Goal: Task Accomplishment & Management: Manage account settings

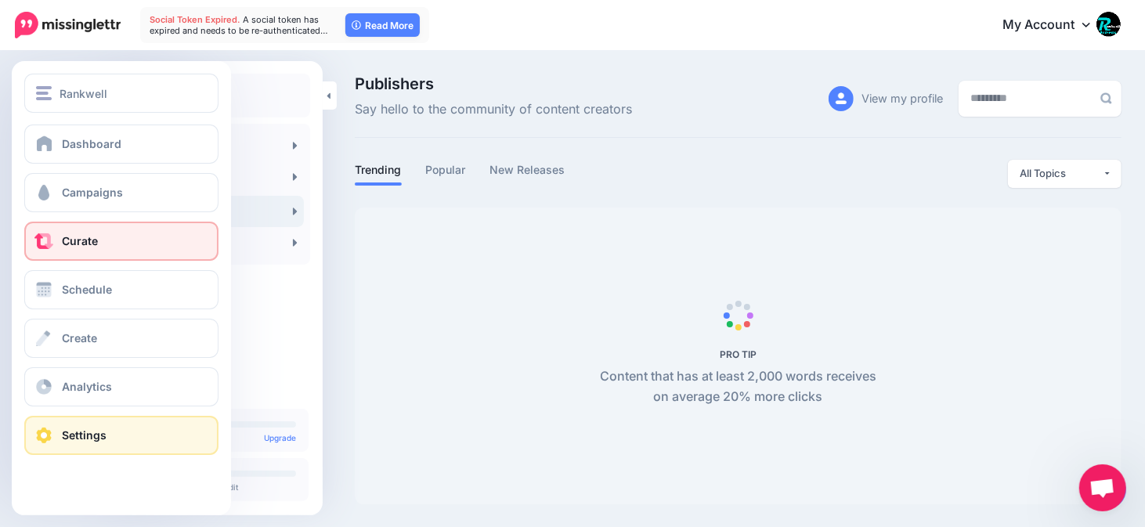
click at [107, 430] on link "Settings" at bounding box center [121, 435] width 194 height 39
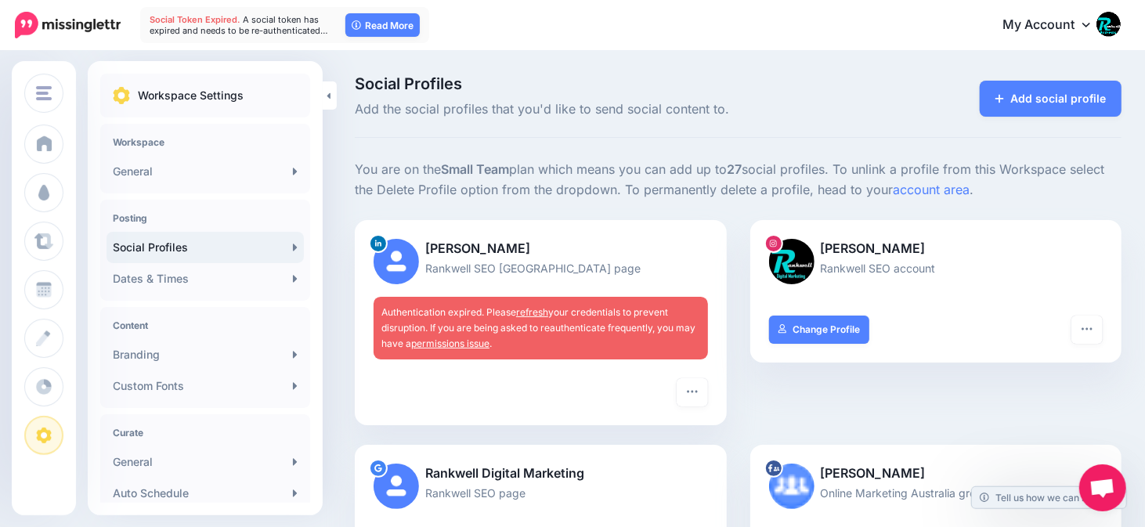
scroll to position [130, 0]
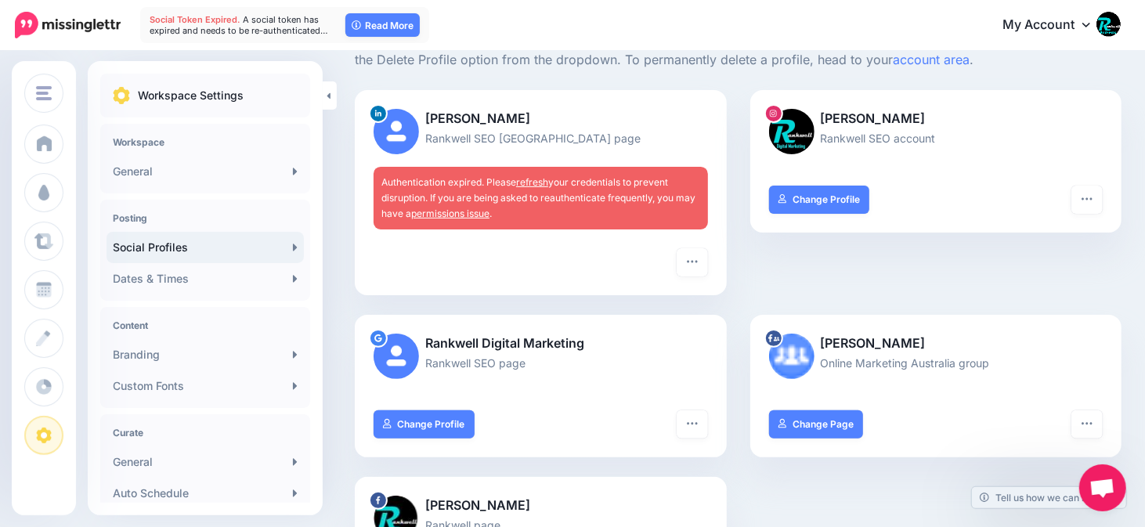
click at [147, 331] on h4 "Content" at bounding box center [205, 326] width 185 height 12
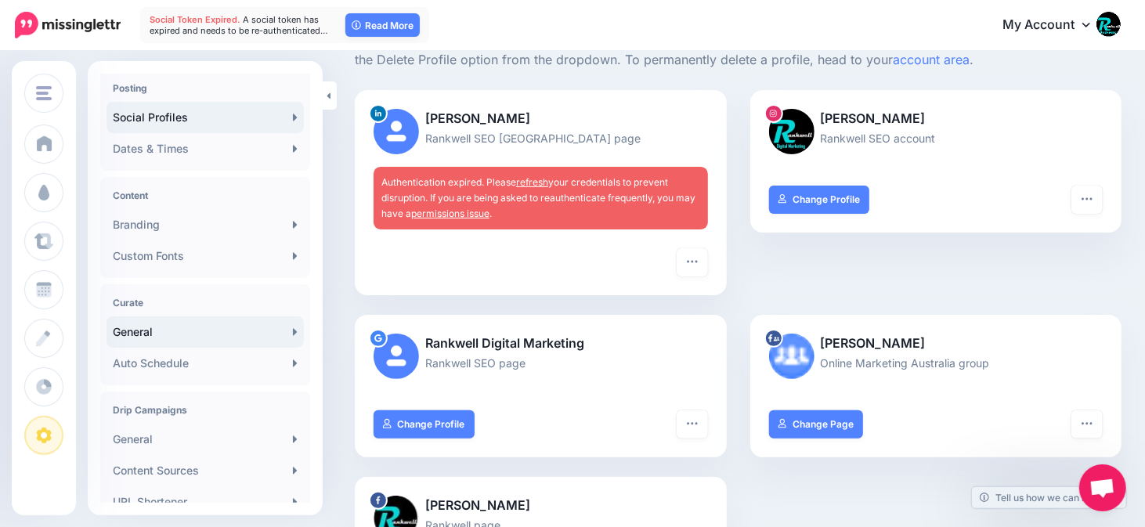
scroll to position [261, 0]
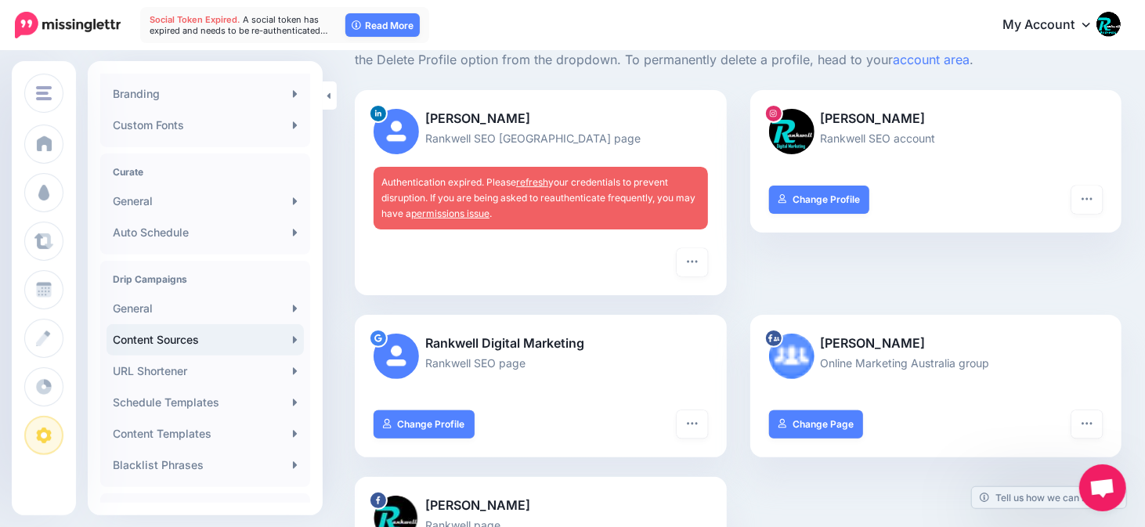
click at [187, 343] on link "Content Sources" at bounding box center [205, 339] width 197 height 31
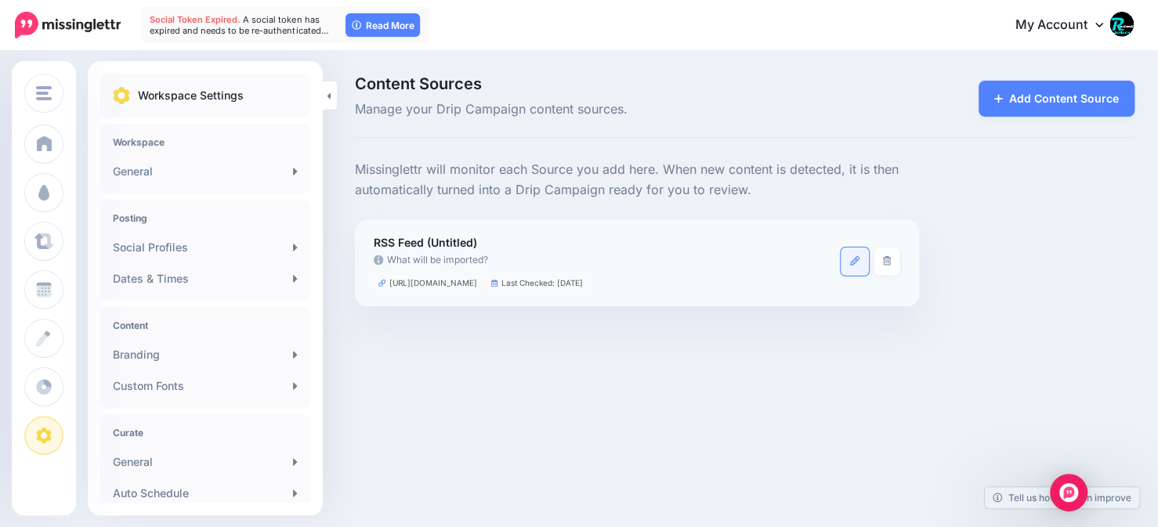
click at [855, 262] on icon at bounding box center [854, 260] width 9 height 9
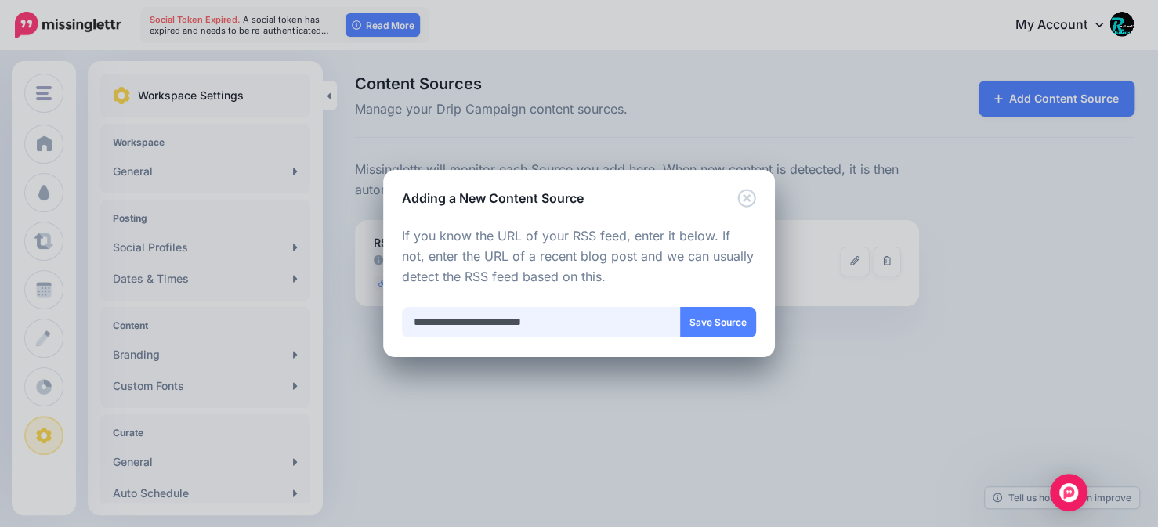
click at [439, 323] on input "**********" at bounding box center [541, 322] width 279 height 31
click at [451, 321] on input "**********" at bounding box center [541, 322] width 279 height 31
type input "**********"
click at [717, 321] on button "Save Source" at bounding box center [718, 322] width 76 height 31
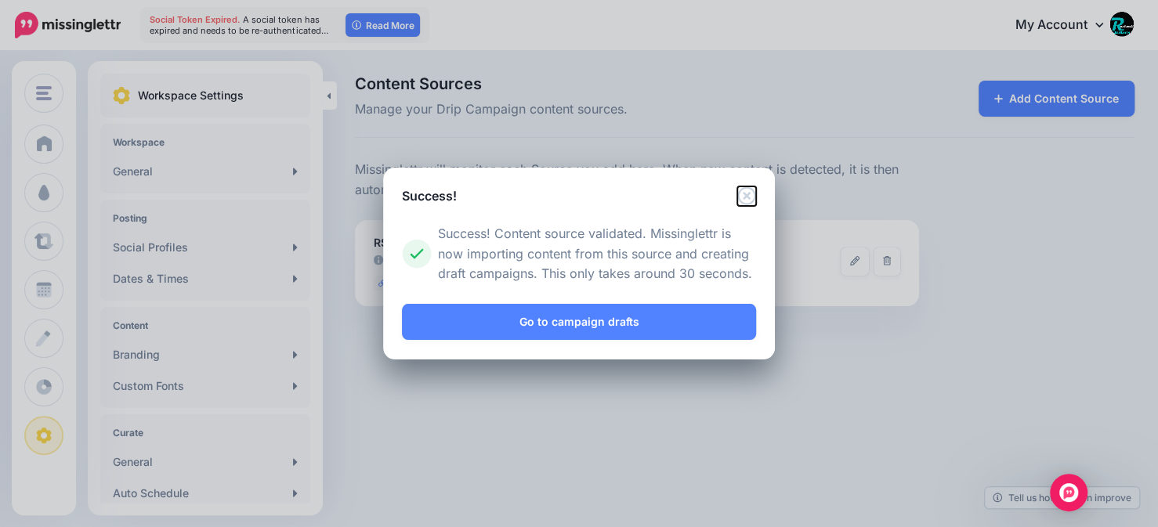
click at [749, 192] on icon "Close" at bounding box center [746, 195] width 18 height 18
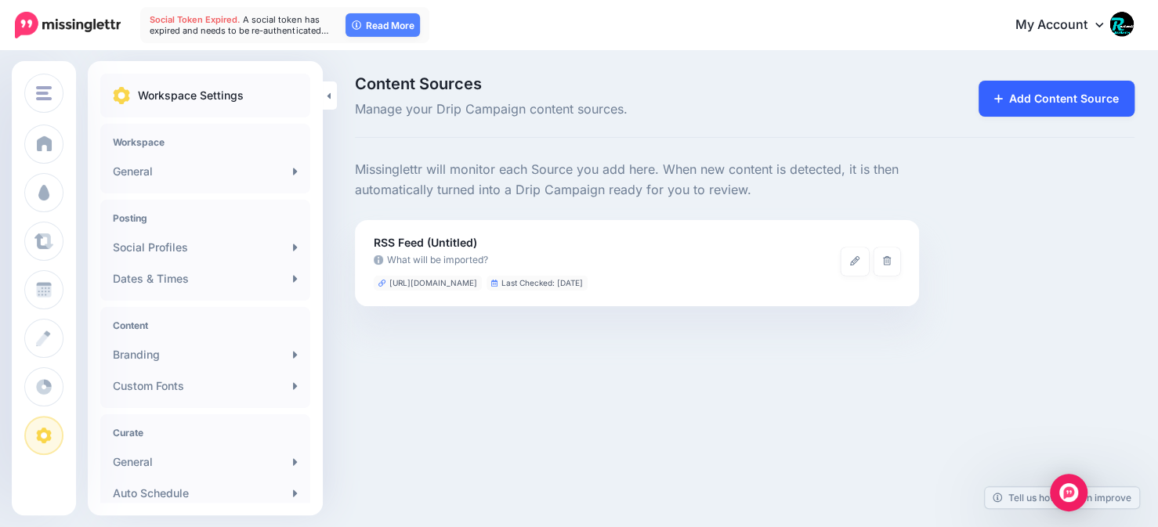
click at [1046, 98] on link "Add Content Source" at bounding box center [1056, 99] width 156 height 36
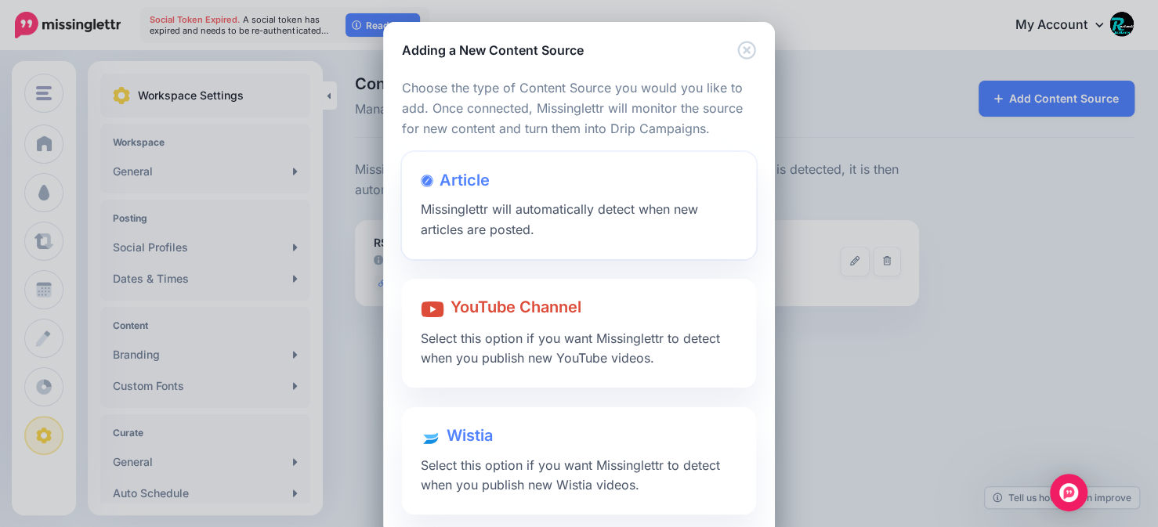
click at [485, 214] on span "Missinglettr will automatically detect when new articles are posted." at bounding box center [559, 219] width 277 height 36
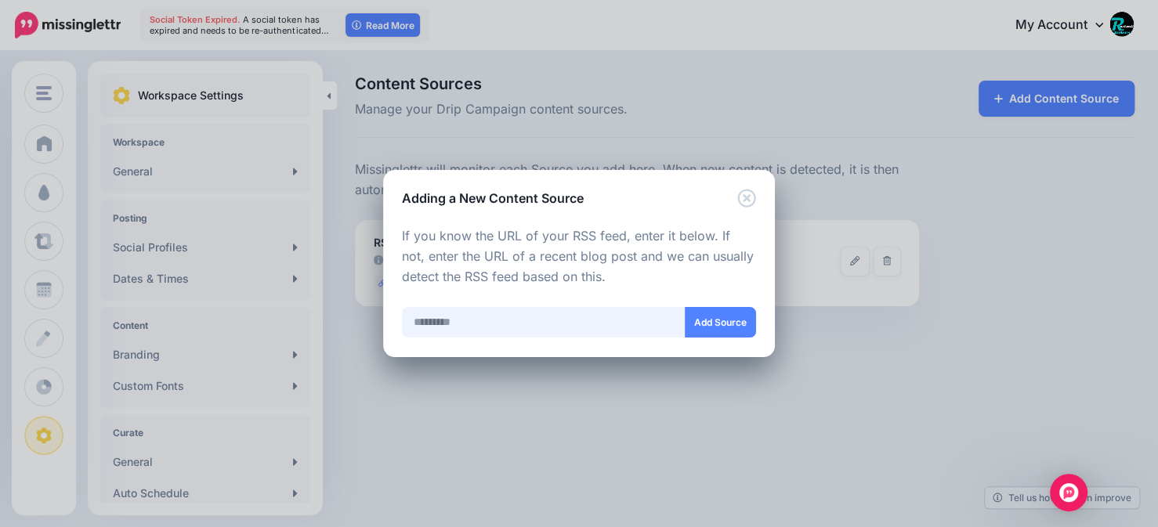
click at [477, 327] on input "text" at bounding box center [544, 322] width 284 height 31
paste input "**********"
type input "**********"
click at [750, 324] on button "Add Source" at bounding box center [720, 322] width 71 height 31
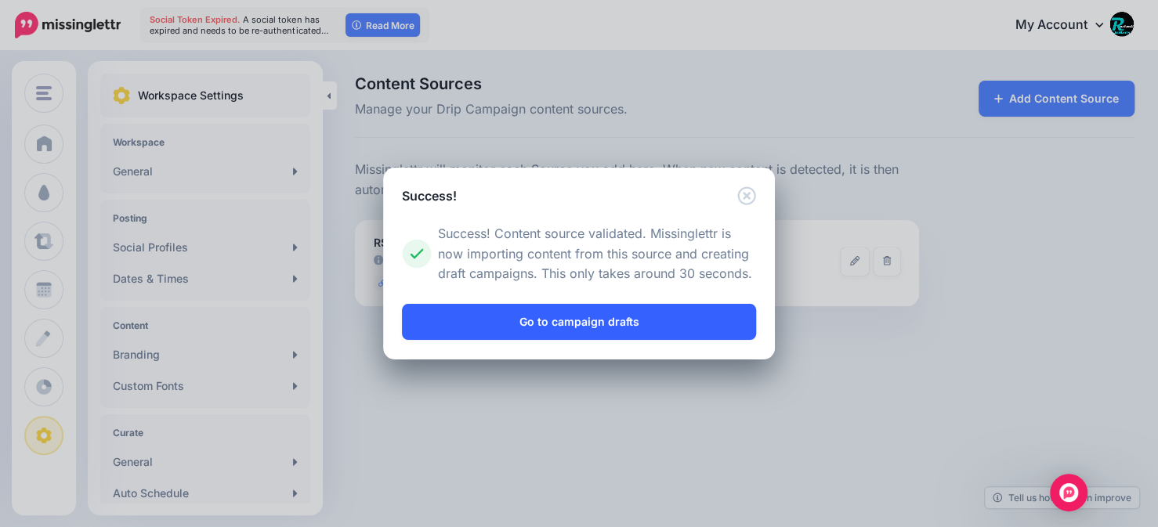
click at [587, 321] on link "Go to campaign drafts" at bounding box center [579, 322] width 354 height 36
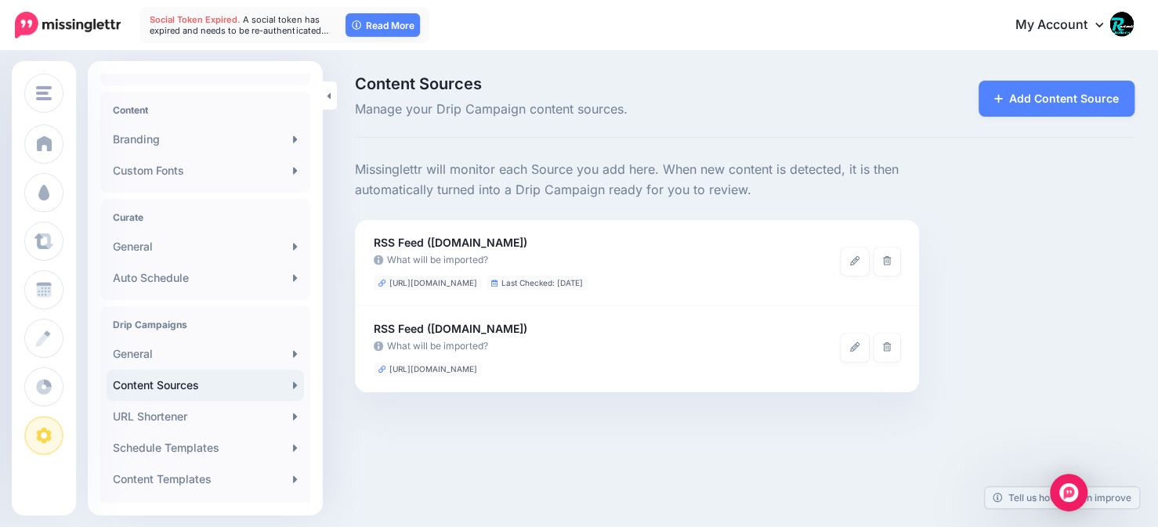
scroll to position [261, 0]
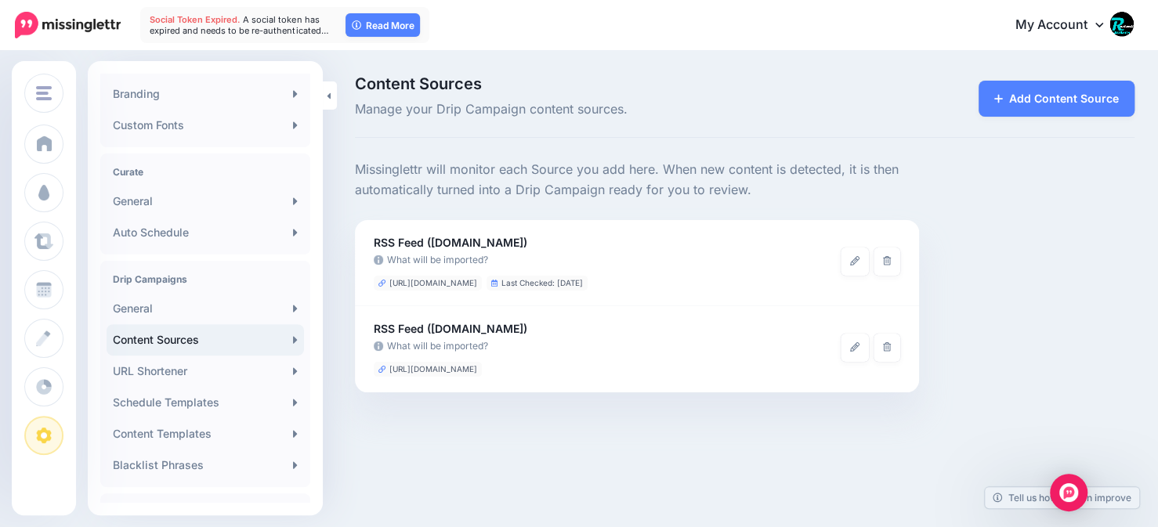
click at [169, 284] on h4 "Drip Campaigns" at bounding box center [205, 279] width 185 height 12
click at [168, 278] on h4 "Drip Campaigns" at bounding box center [205, 279] width 185 height 12
click at [211, 310] on link "General" at bounding box center [205, 308] width 197 height 31
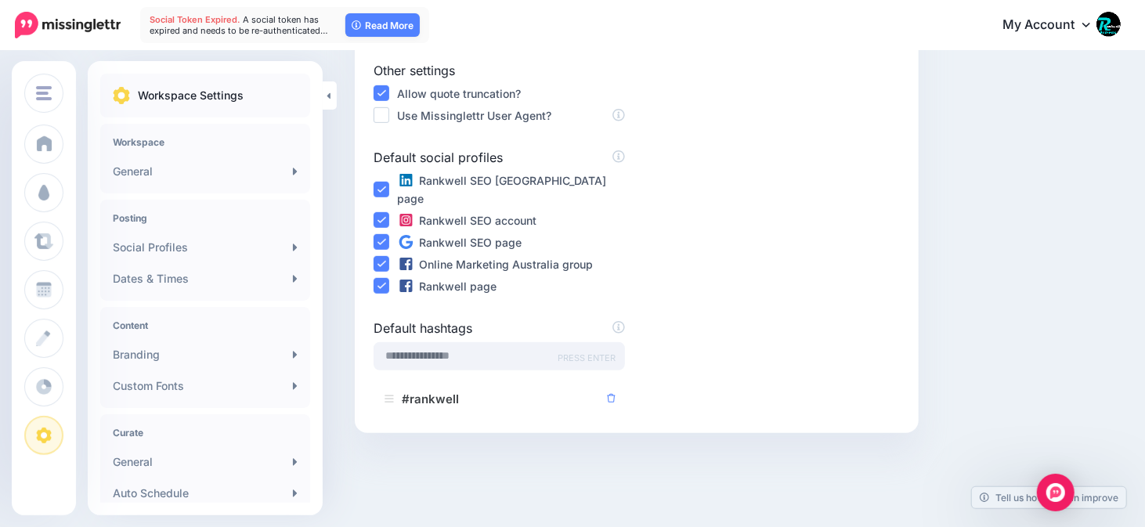
scroll to position [503, 0]
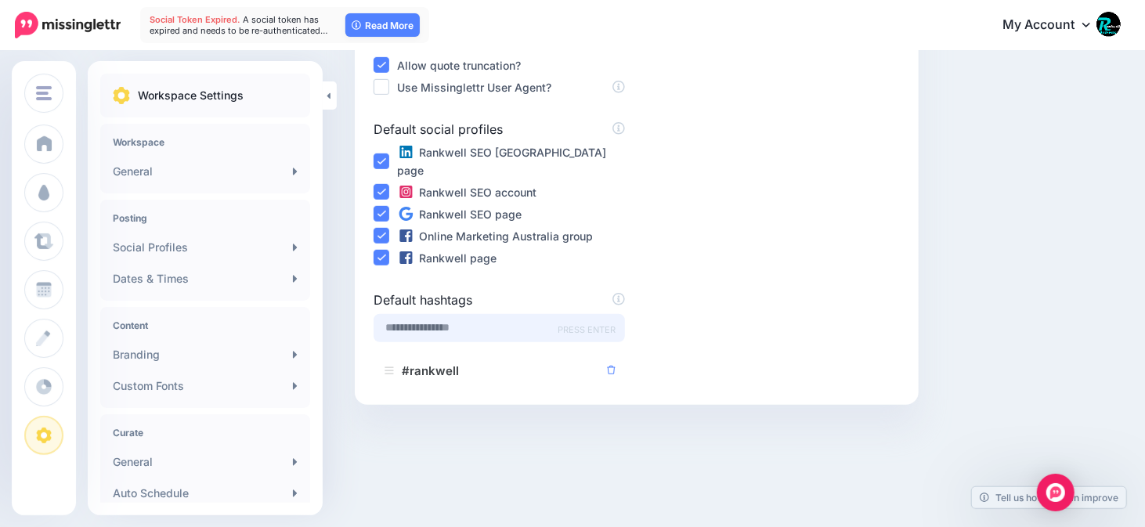
click at [470, 314] on input "text" at bounding box center [499, 328] width 251 height 28
type input "*********"
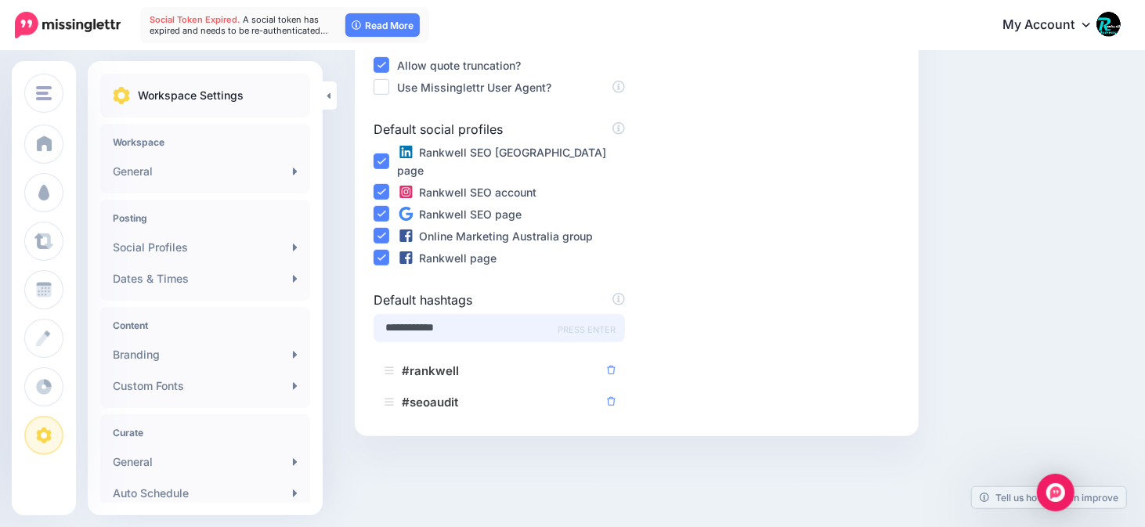
type input "**********"
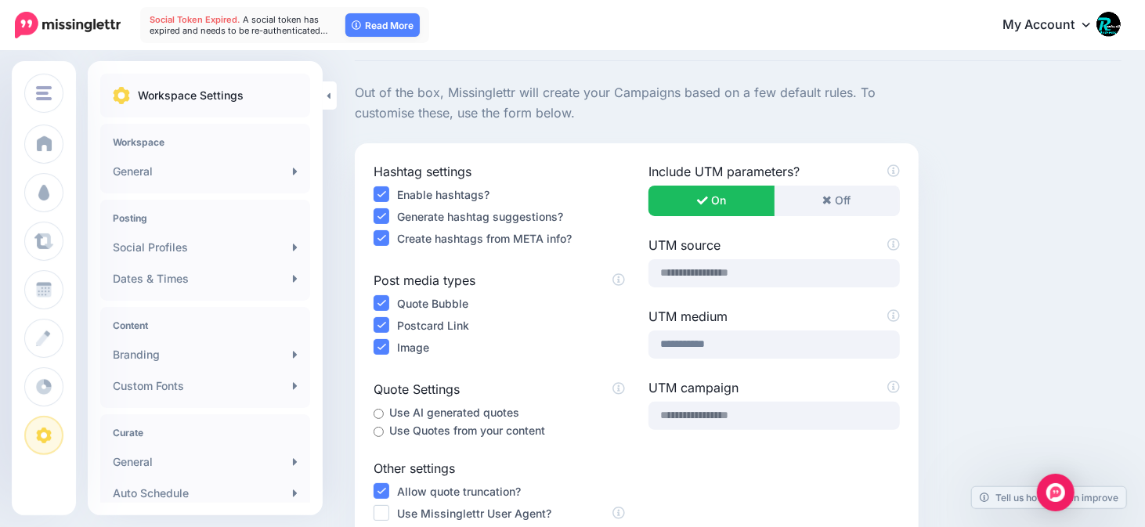
scroll to position [0, 0]
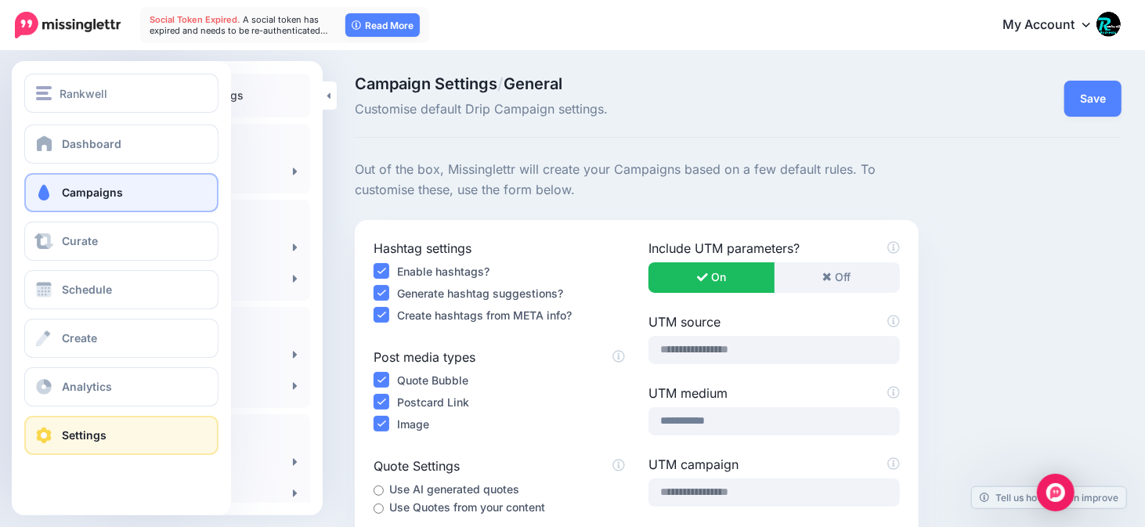
click at [88, 184] on link "Campaigns" at bounding box center [121, 192] width 194 height 39
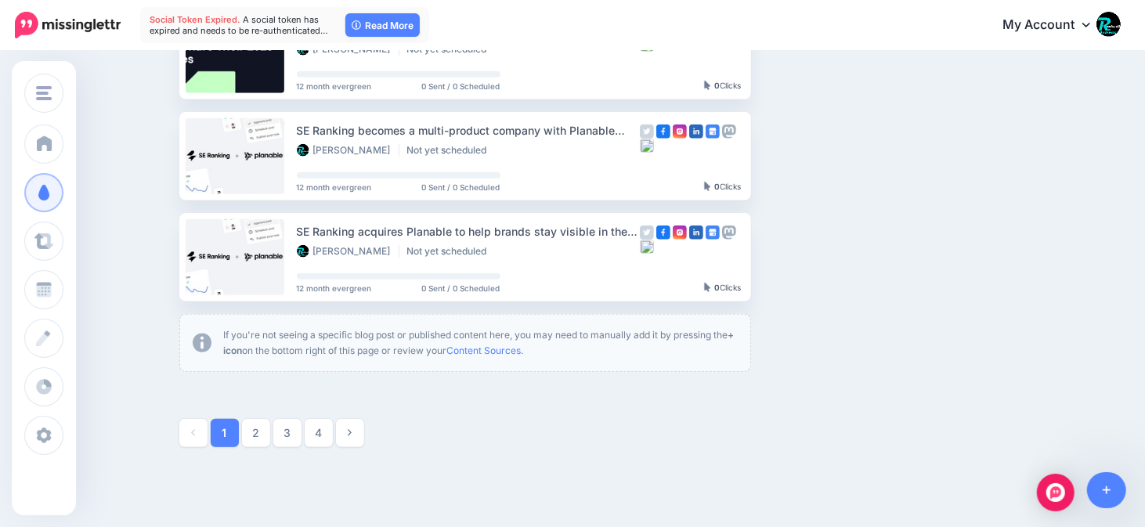
scroll to position [913, 0]
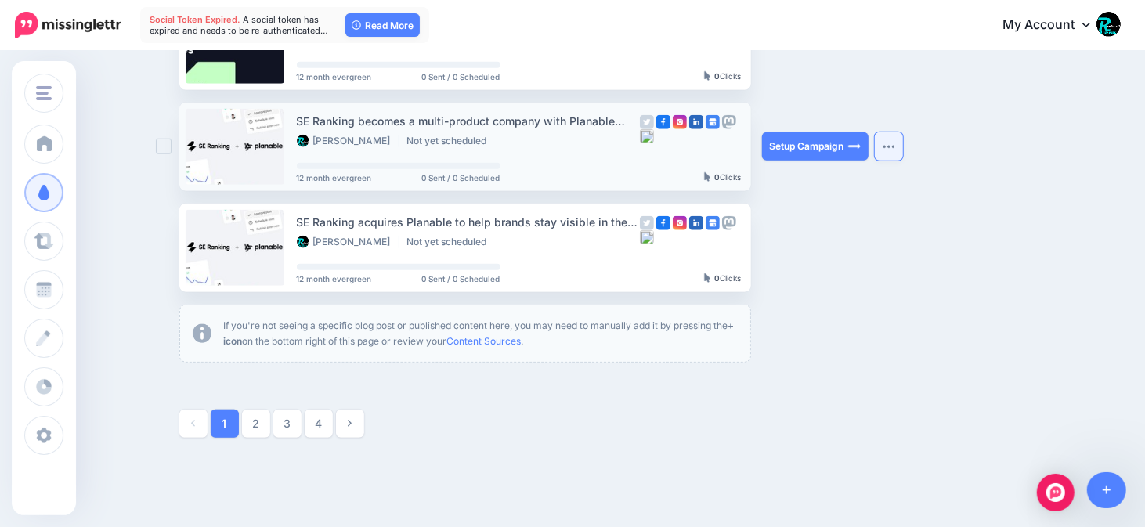
click at [895, 146] on img "button" at bounding box center [889, 146] width 13 height 5
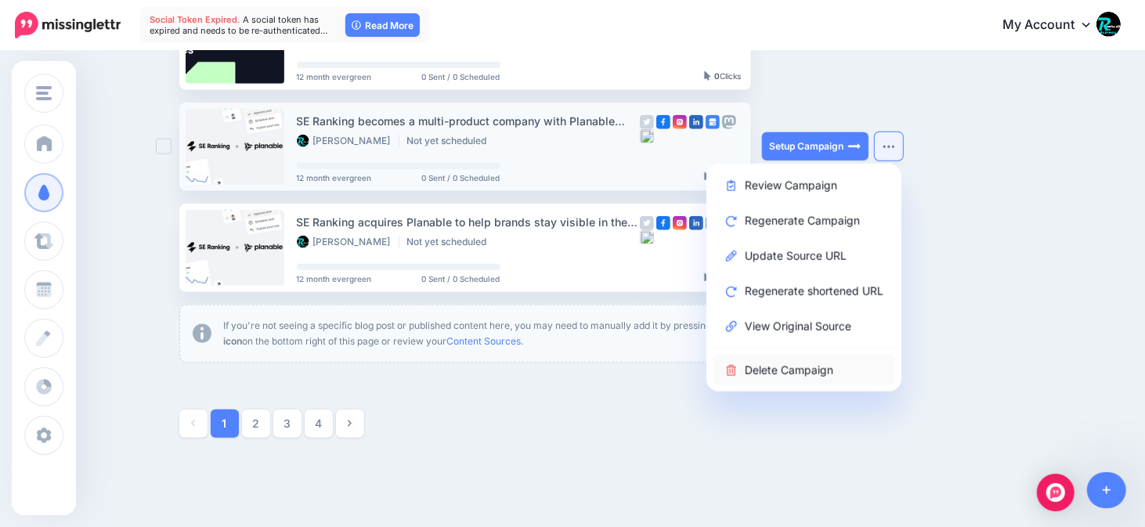
click at [823, 375] on link "Delete Campaign" at bounding box center [804, 370] width 182 height 31
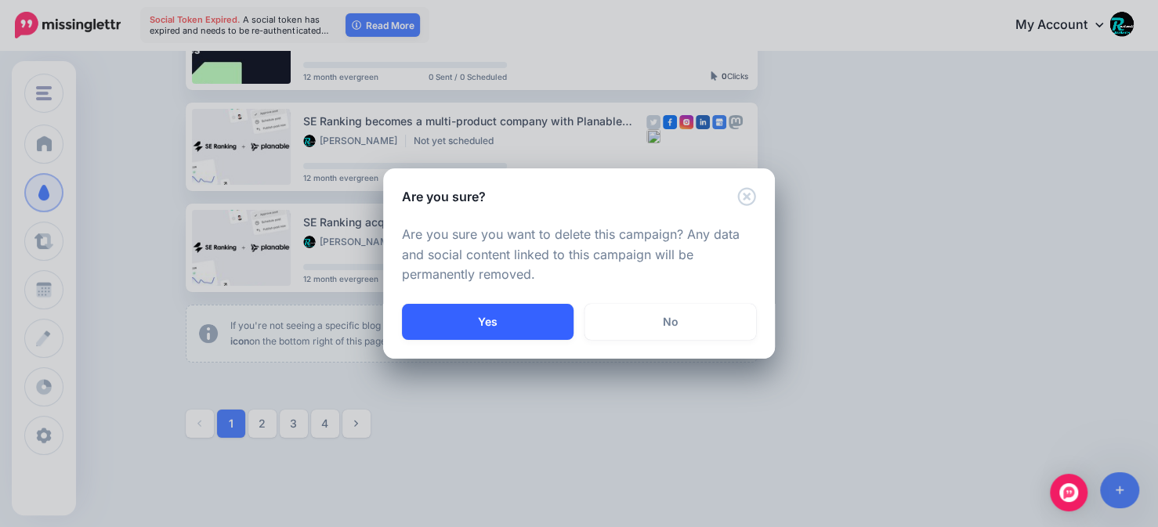
click at [522, 327] on button "Yes" at bounding box center [488, 322] width 172 height 36
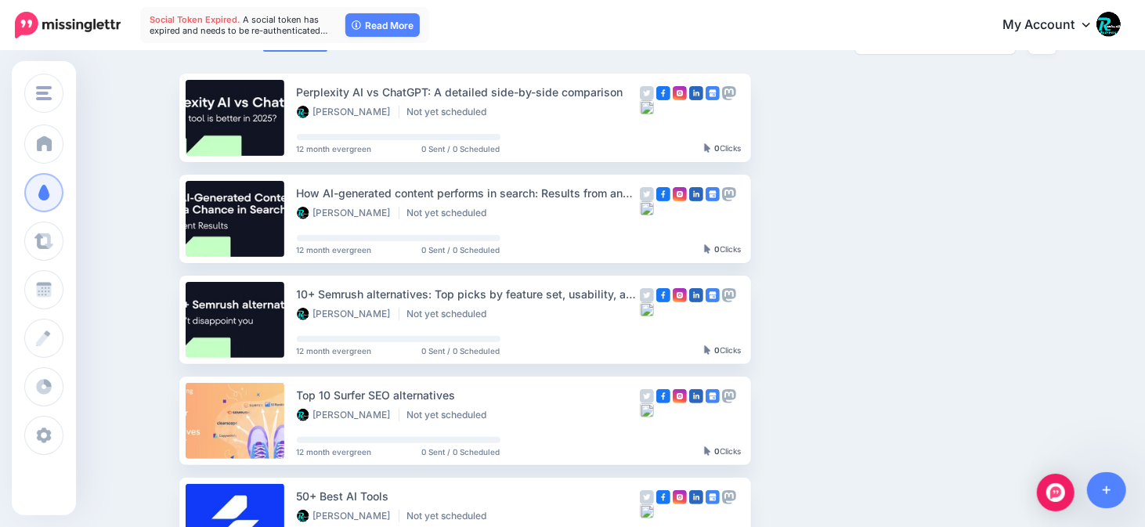
scroll to position [786, 0]
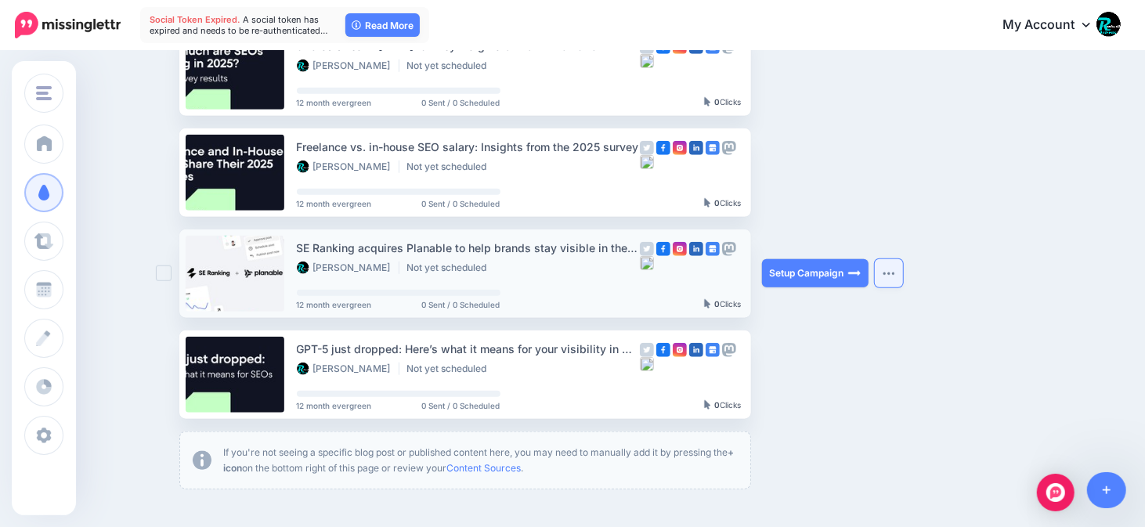
click at [894, 273] on img "button" at bounding box center [889, 273] width 13 height 5
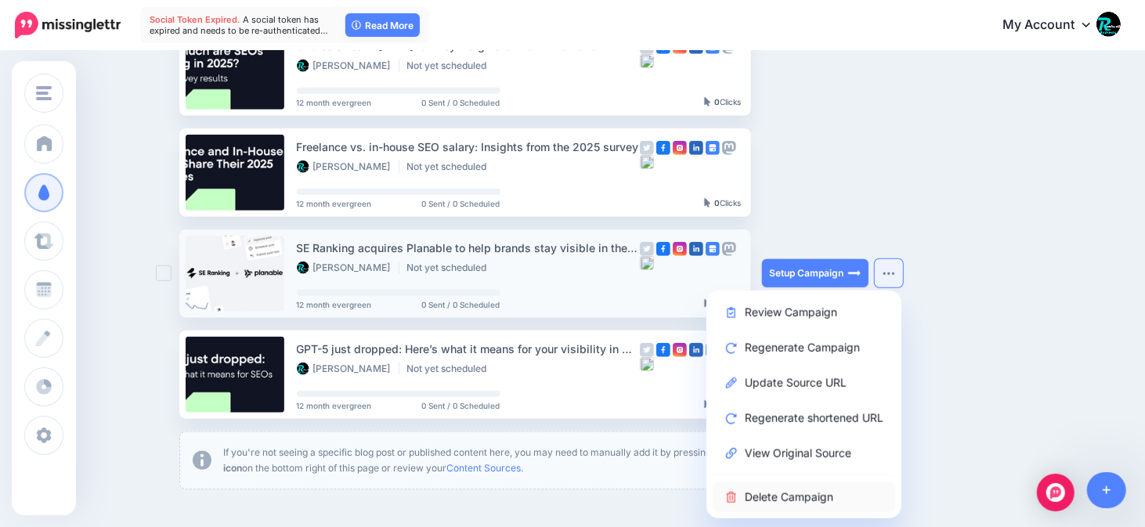
click at [801, 496] on link "Delete Campaign" at bounding box center [804, 497] width 182 height 31
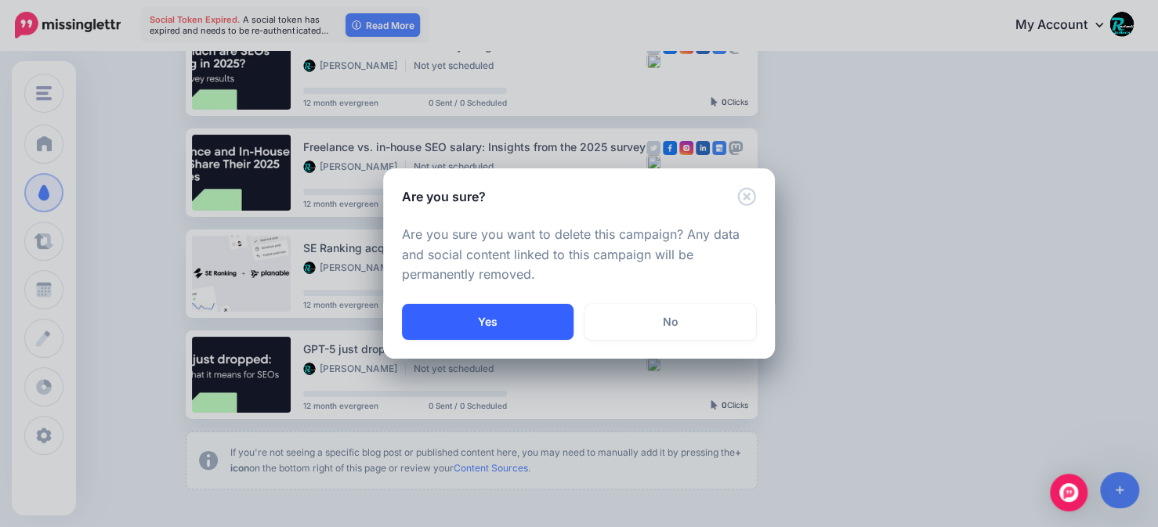
click at [481, 327] on button "Yes" at bounding box center [488, 322] width 172 height 36
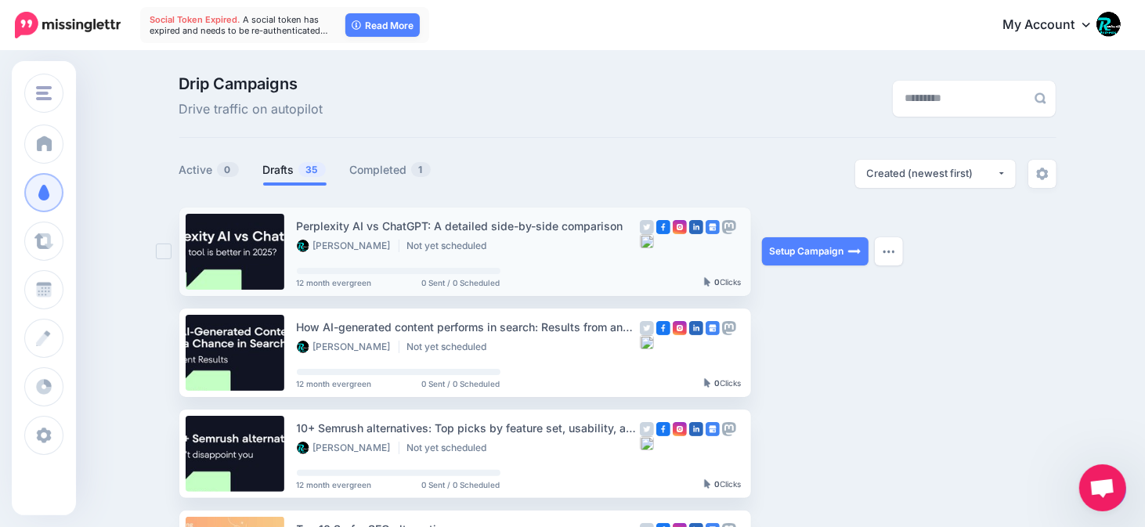
click at [867, 270] on div "Setup Campaign Review Campaign Regenerate Campaign Update Source URL Regenerate…" at bounding box center [820, 252] width 117 height 89
click at [837, 251] on link "Setup Campaign" at bounding box center [815, 251] width 107 height 28
click at [392, 174] on link "Completed 1" at bounding box center [390, 170] width 81 height 19
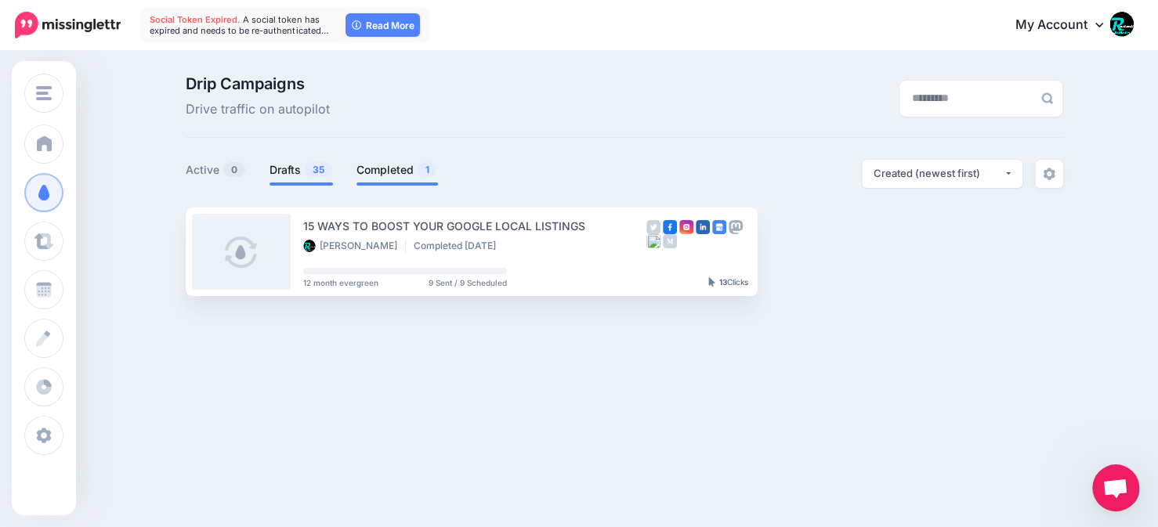
click at [284, 174] on link "Drafts 35" at bounding box center [300, 170] width 63 height 19
